Goal: Task Accomplishment & Management: Complete application form

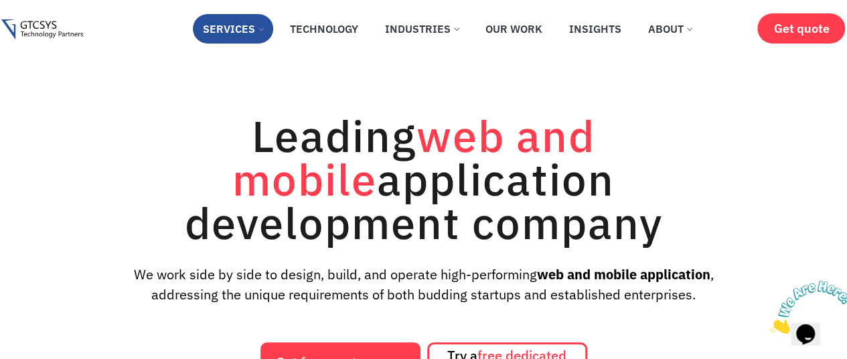
click at [253, 33] on link "Services" at bounding box center [233, 28] width 80 height 29
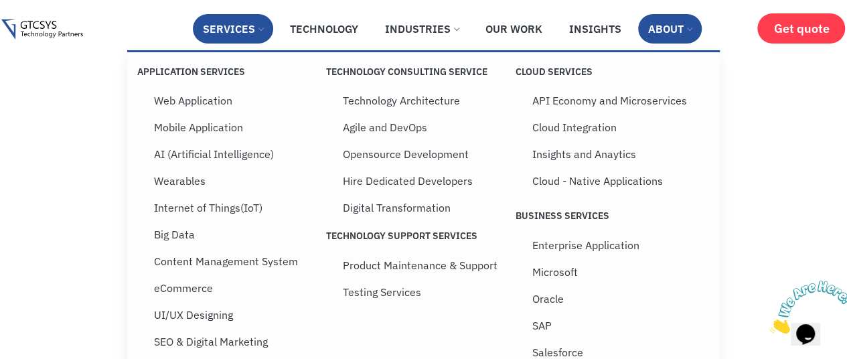
click at [655, 29] on link "About" at bounding box center [670, 28] width 64 height 29
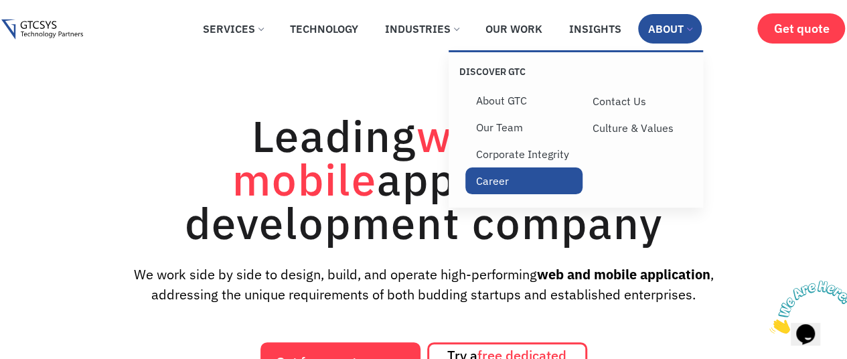
click at [484, 186] on link "Career" at bounding box center [524, 180] width 117 height 27
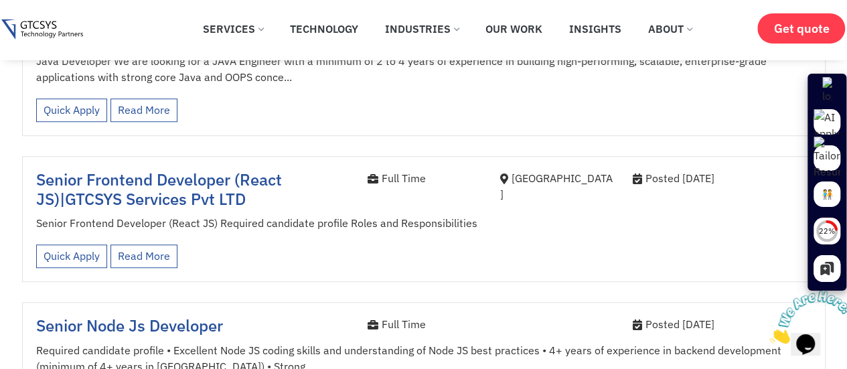
scroll to position [511, 0]
click at [92, 244] on link "Quick Apply" at bounding box center [71, 255] width 71 height 23
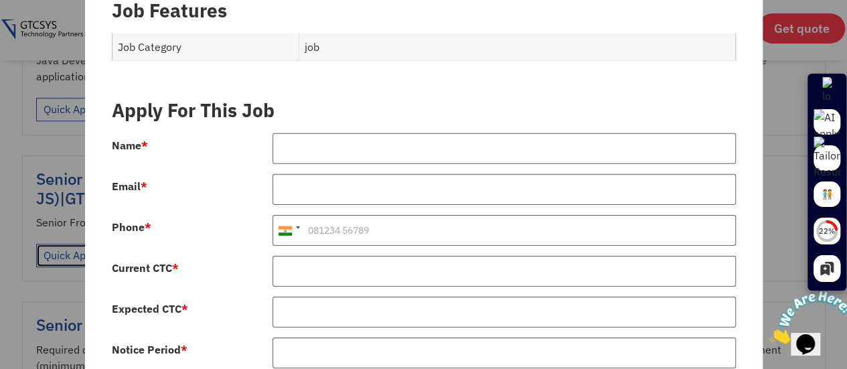
scroll to position [2021, 0]
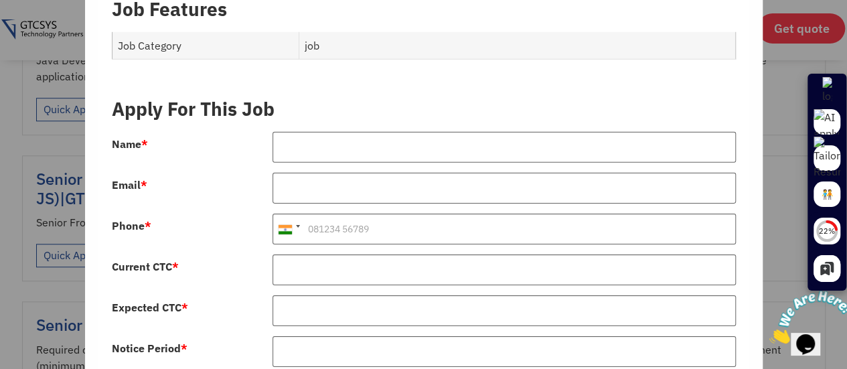
click at [323, 113] on form "Apply For This Job Name * Email * Phone * United States +1 United Kingdom +44 A…" at bounding box center [424, 273] width 624 height 374
click at [324, 117] on form "Apply For This Job Name * Email * Phone * United States +1 United Kingdom +44 A…" at bounding box center [424, 273] width 624 height 374
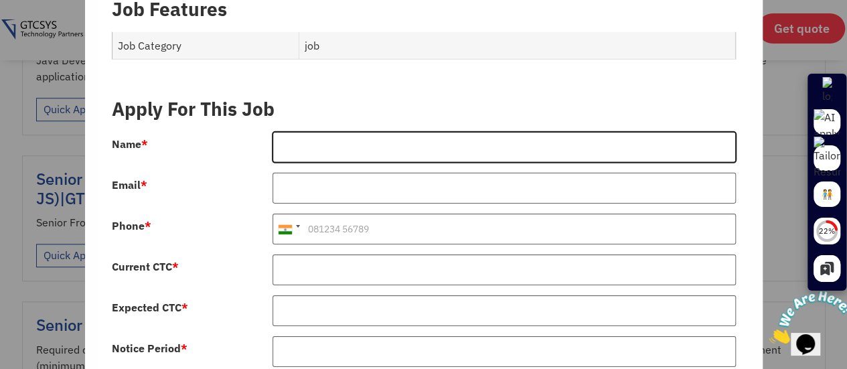
click at [331, 132] on input "Name *" at bounding box center [505, 147] width 464 height 31
type input "Prasad Sapkal"
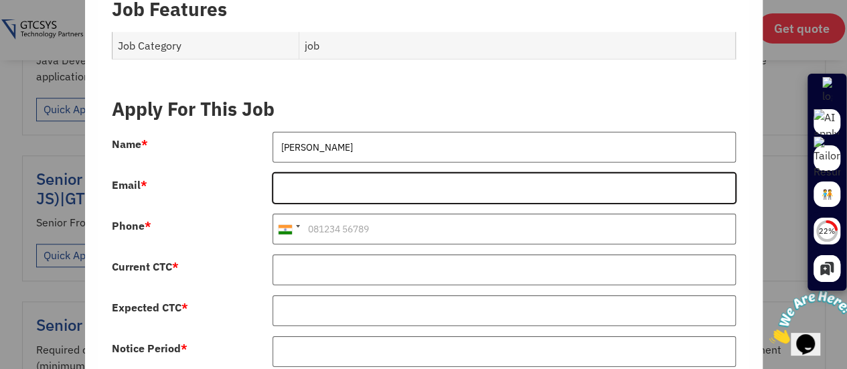
click at [332, 173] on input "Email *" at bounding box center [505, 188] width 464 height 31
type input "prasadsapkal18@gmail.com"
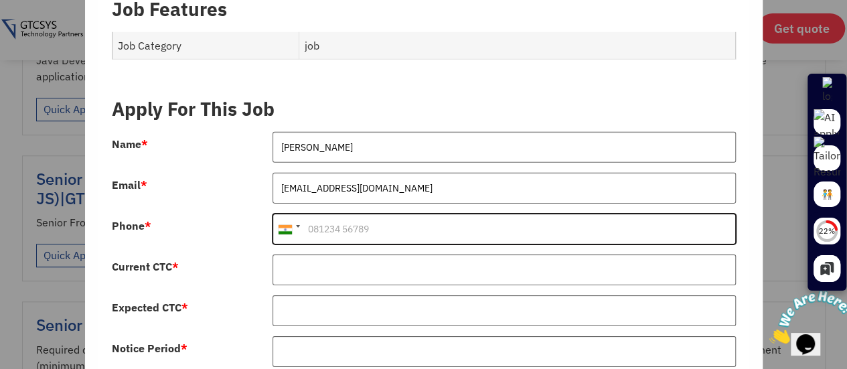
click at [334, 214] on input "Phone *" at bounding box center [505, 229] width 464 height 31
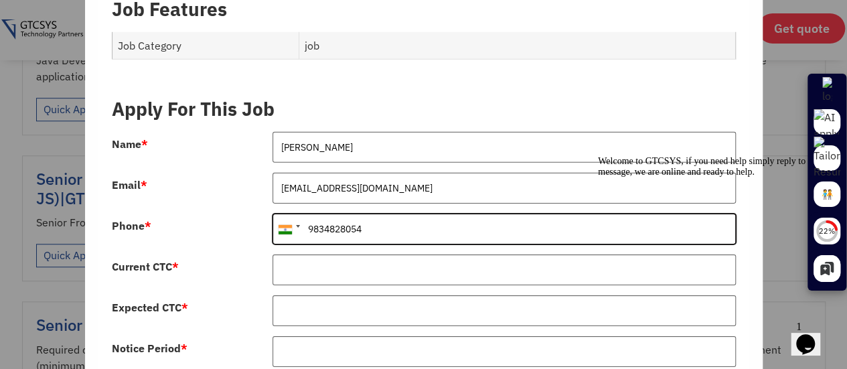
type input "9834828054"
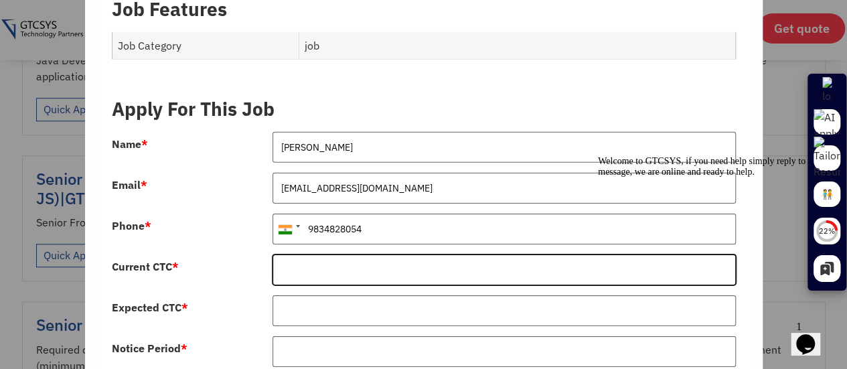
click at [335, 255] on input "Current CTC *" at bounding box center [505, 270] width 464 height 31
type input "720000"
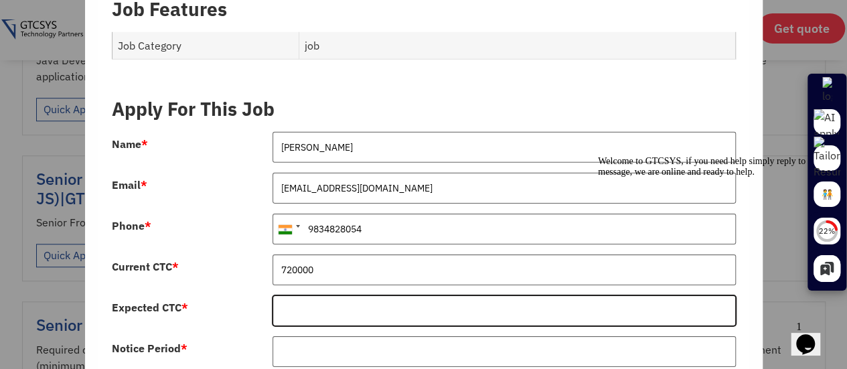
click at [340, 295] on input "Expected CTC *" at bounding box center [505, 310] width 464 height 31
type input "800000"
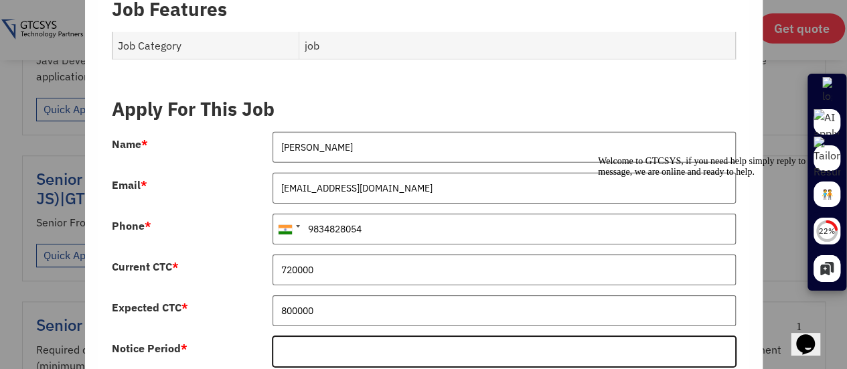
click at [334, 336] on input "Notice Period *" at bounding box center [505, 351] width 464 height 31
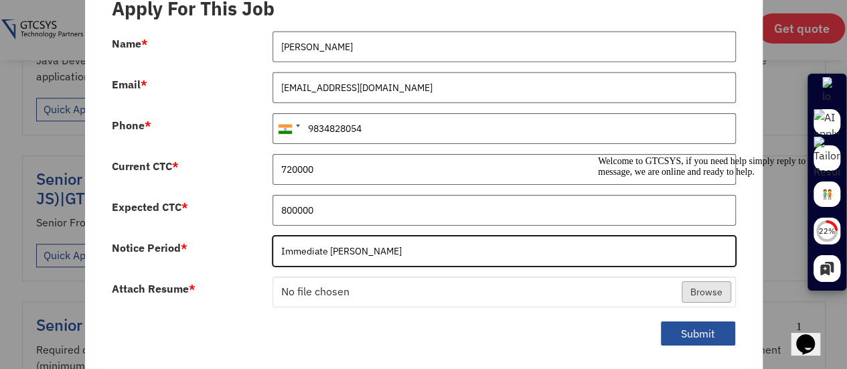
scroll to position [2124, 0]
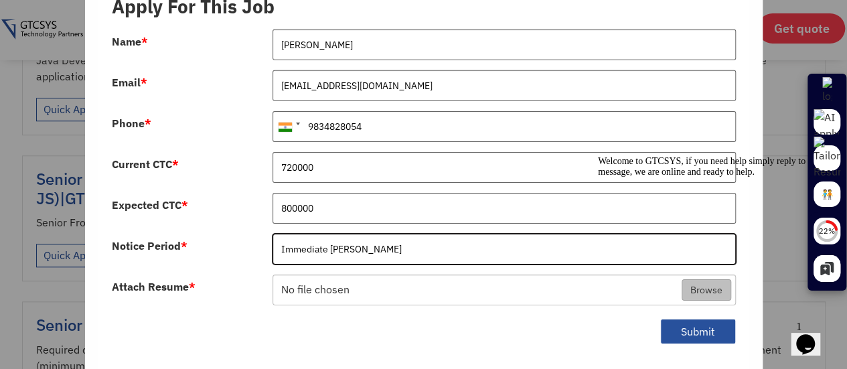
type input "Immediate Joiner"
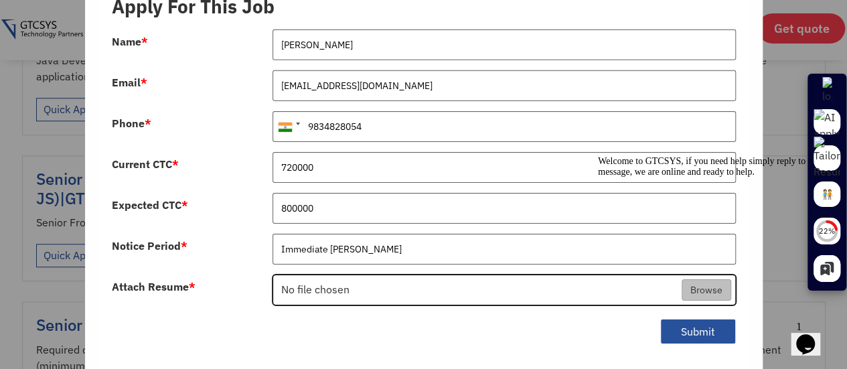
click at [316, 275] on input "Attach Resume *" at bounding box center [504, 290] width 462 height 31
type input "C:\fakepath\PrasadSapkal1.pdf"
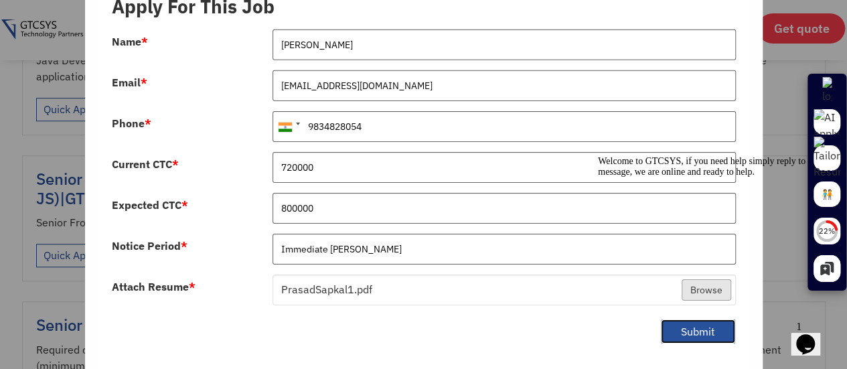
click at [707, 319] on button "Submit" at bounding box center [698, 332] width 76 height 26
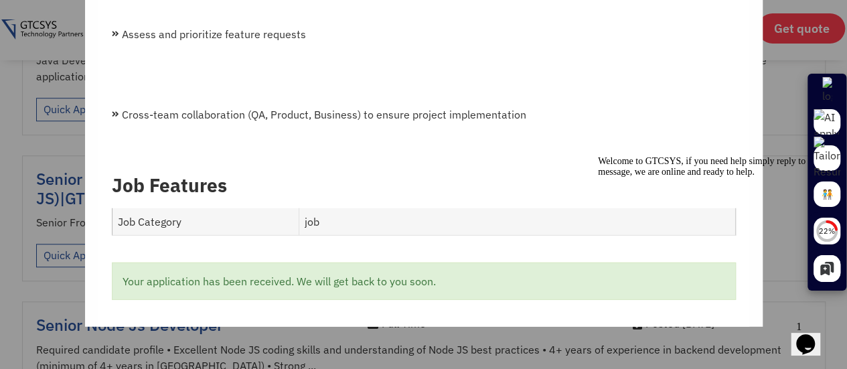
scroll to position [1830, 0]
